Goal: Transaction & Acquisition: Register for event/course

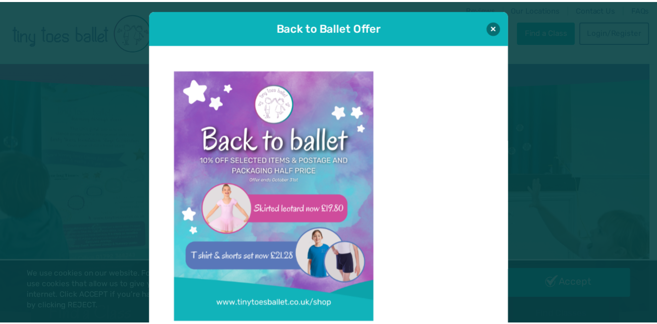
scroll to position [10, 0]
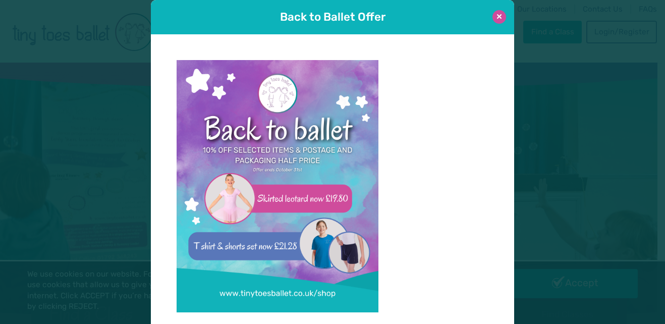
click at [498, 21] on button at bounding box center [499, 17] width 14 height 14
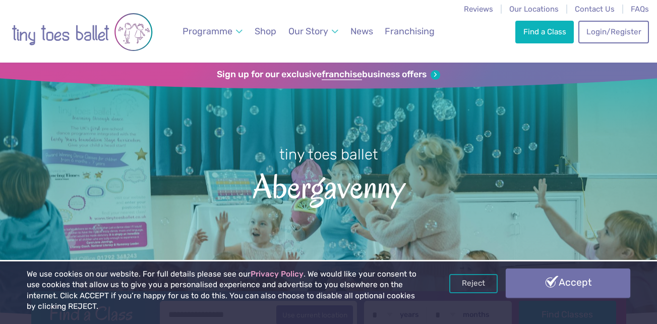
click at [564, 284] on link "Accept" at bounding box center [568, 282] width 125 height 29
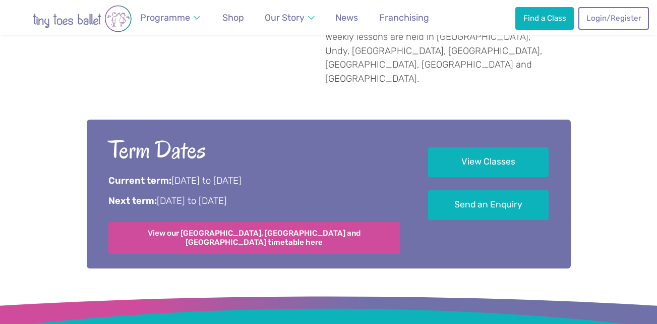
scroll to position [660, 0]
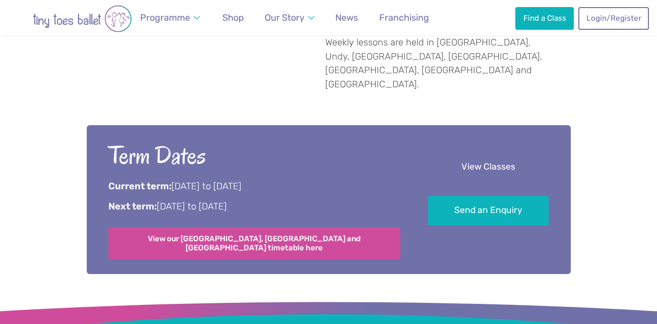
click at [482, 152] on link "View Classes" at bounding box center [488, 167] width 121 height 30
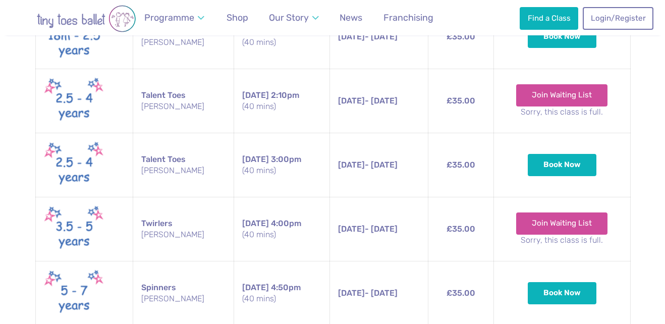
scroll to position [1785, 0]
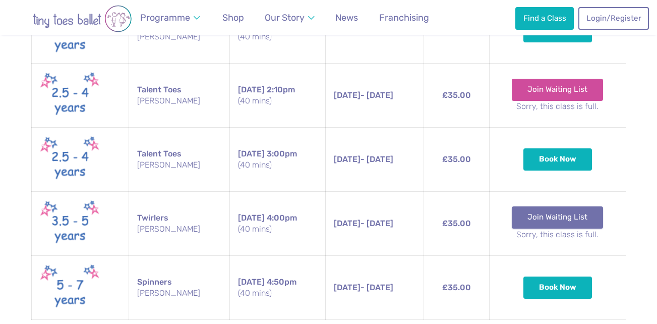
click at [583, 206] on link "Join Waiting List" at bounding box center [557, 217] width 91 height 22
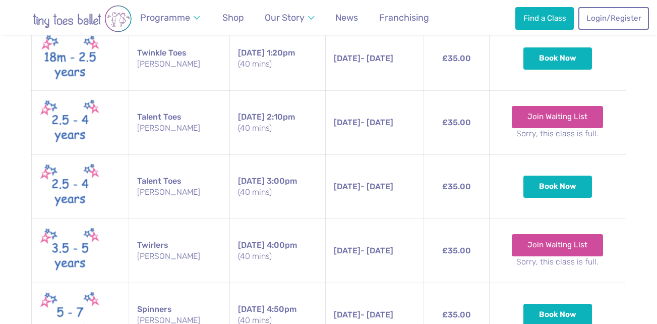
scroll to position [1763, 0]
